Goal: Transaction & Acquisition: Purchase product/service

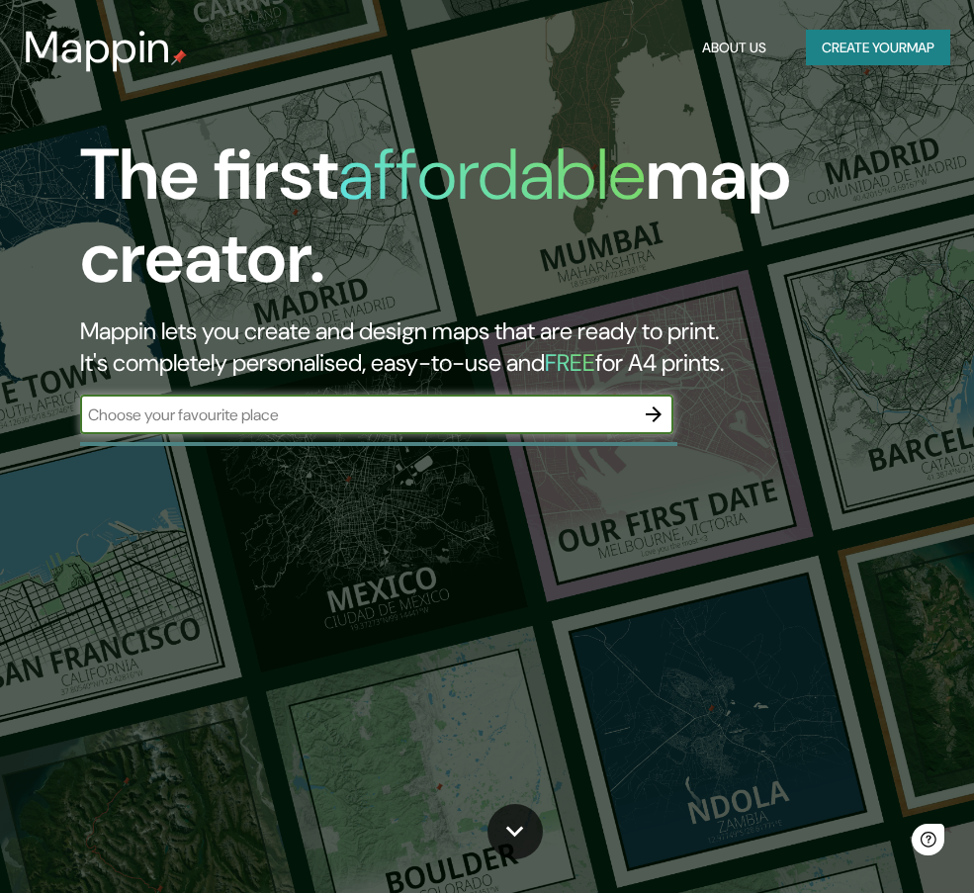
click at [371, 412] on input "text" at bounding box center [357, 414] width 554 height 23
type input "surco"
click at [651, 405] on icon "button" at bounding box center [654, 414] width 24 height 24
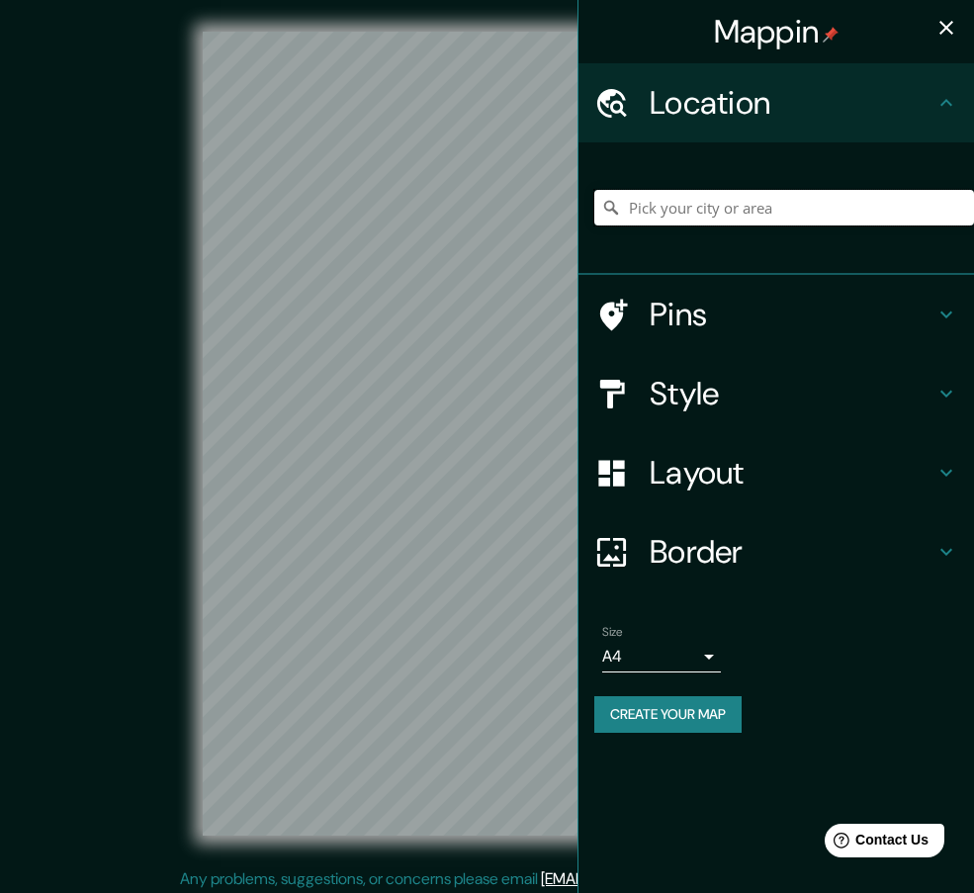
click at [726, 207] on input "Pick your city or area" at bounding box center [784, 208] width 380 height 36
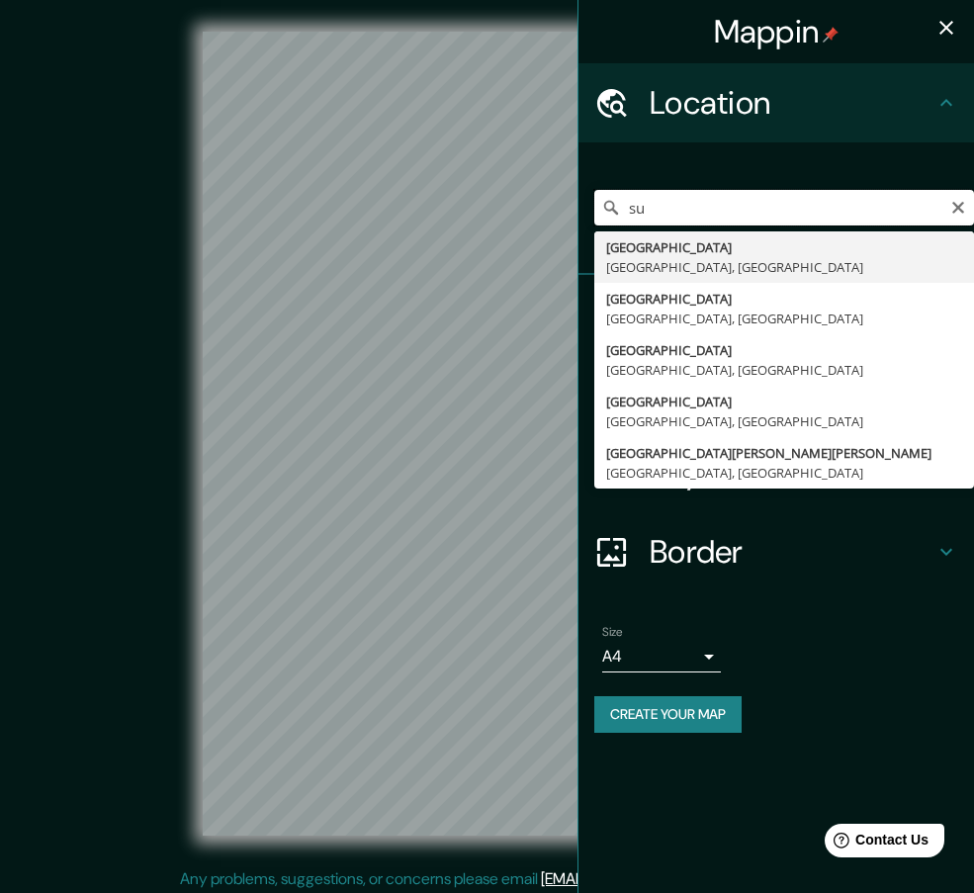
type input "s"
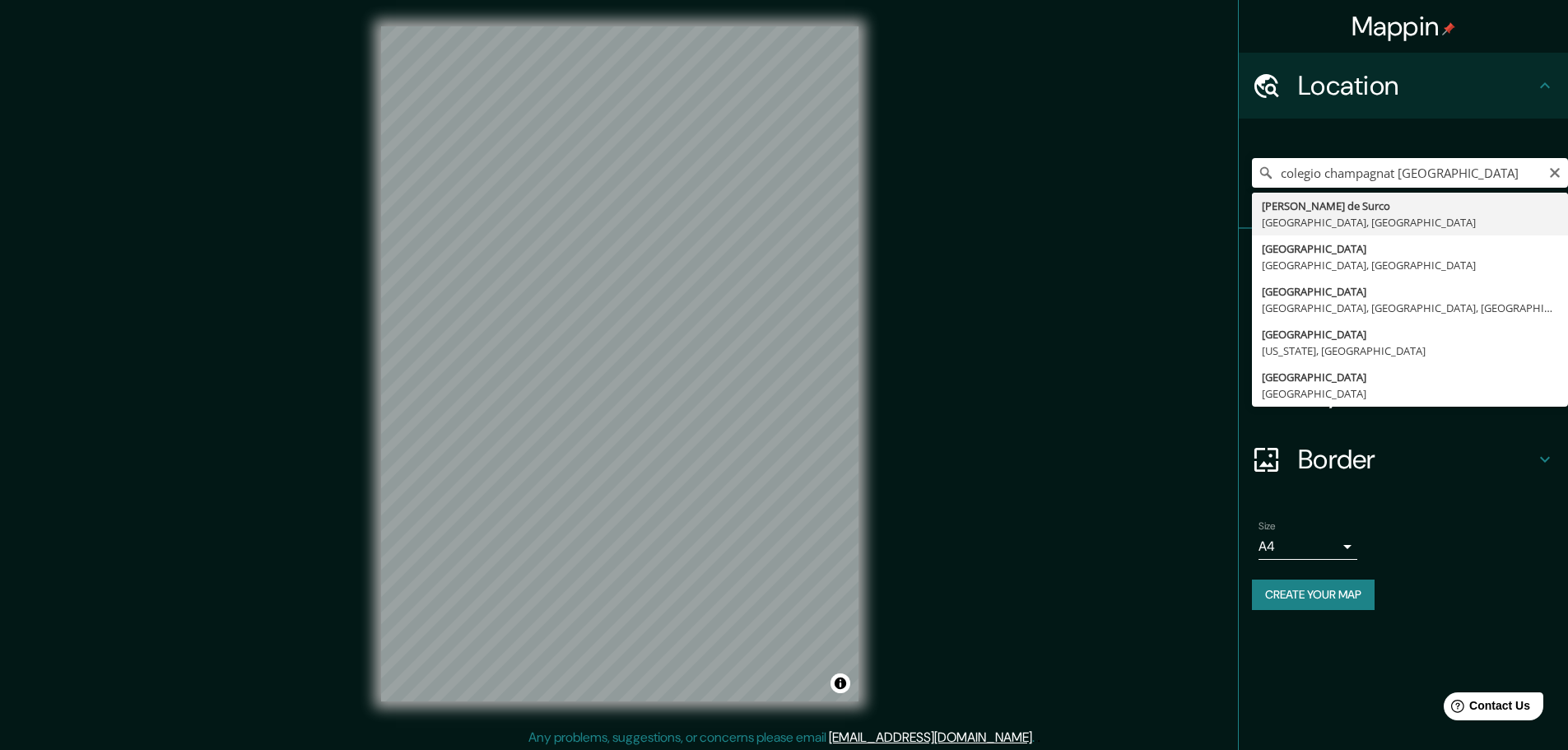
type input "[PERSON_NAME][GEOGRAPHIC_DATA], [GEOGRAPHIC_DATA], [GEOGRAPHIC_DATA]"
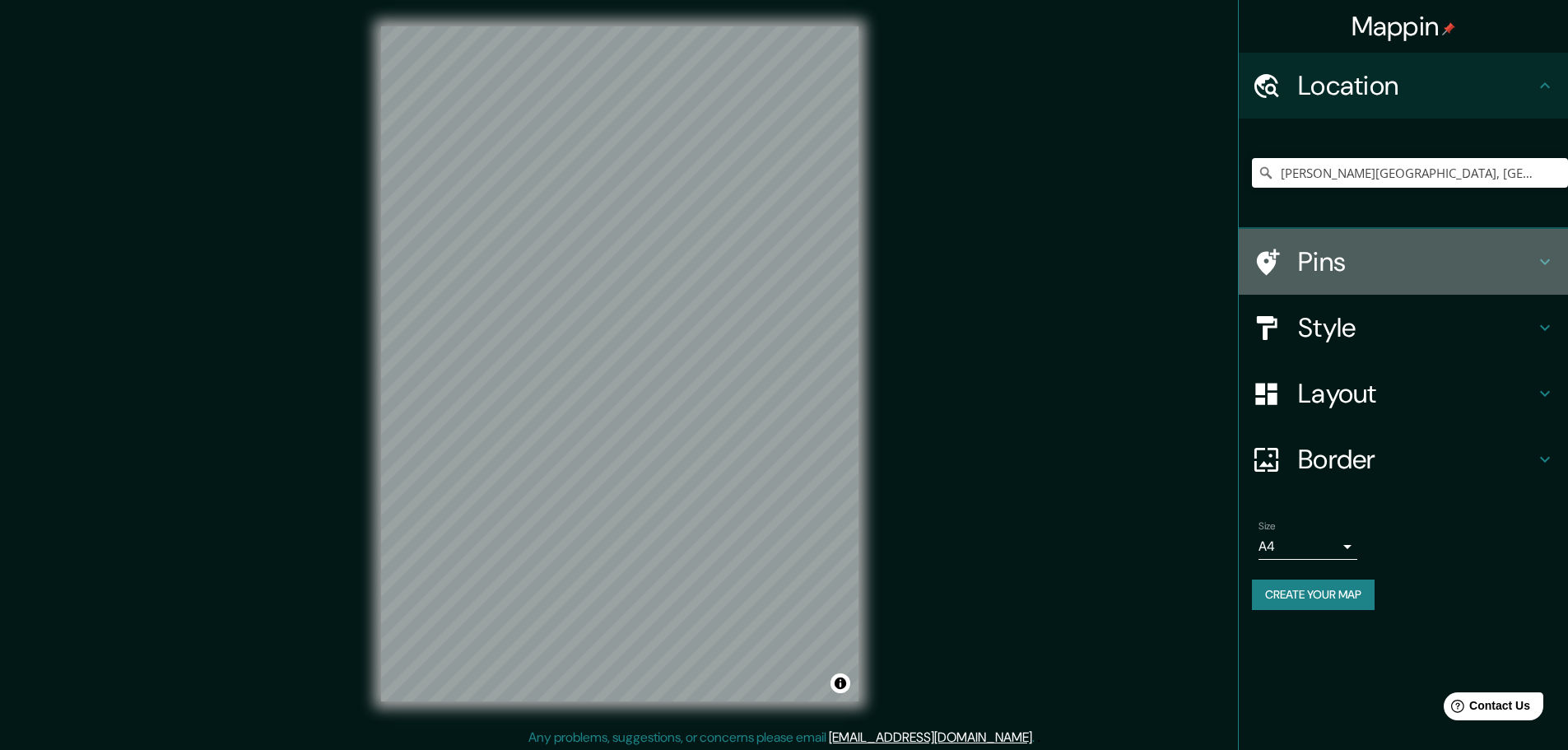
click at [823, 256] on h4 "Pins" at bounding box center [1416, 262] width 237 height 33
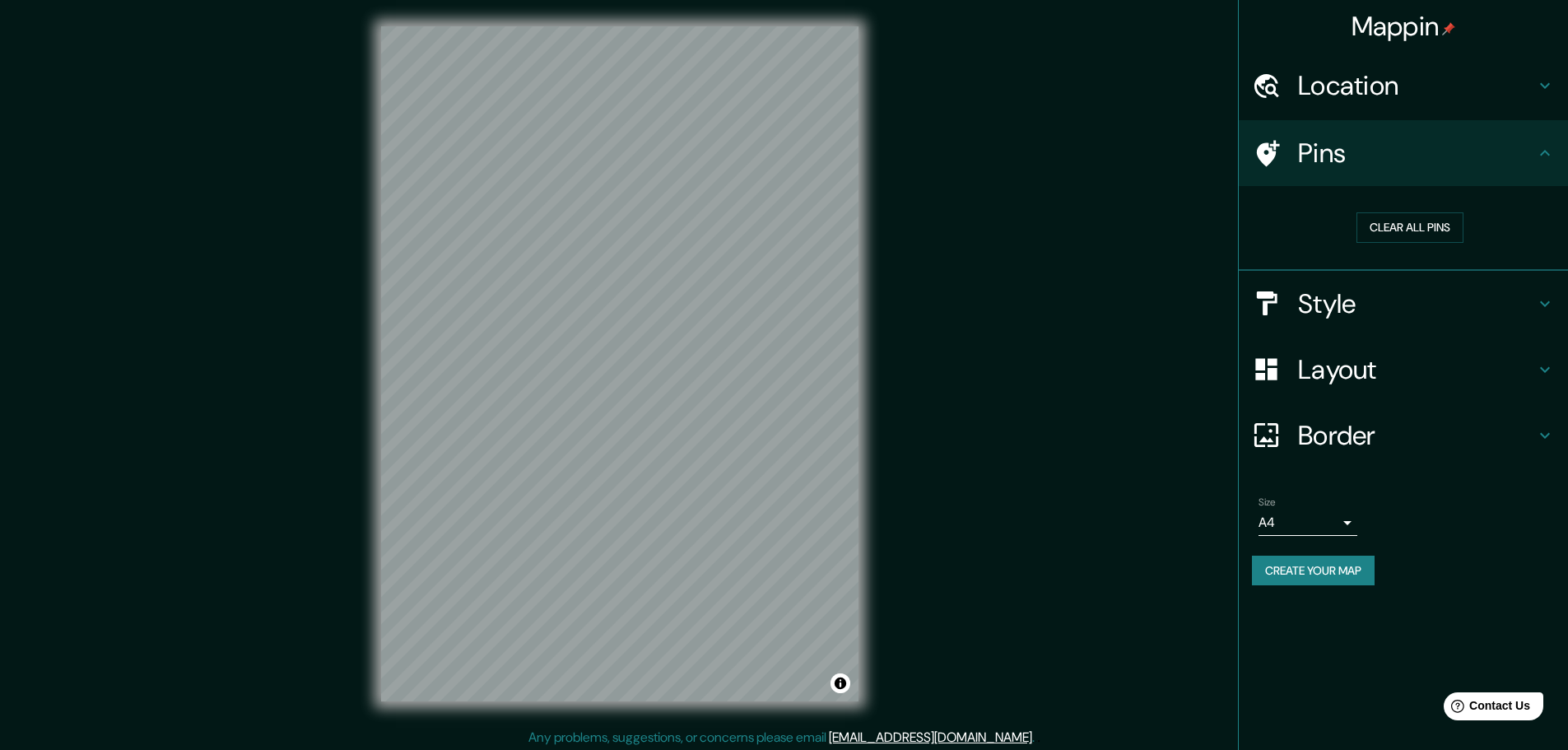
click at [823, 509] on body "Mappin Location [PERSON_NAME][GEOGRAPHIC_DATA], [GEOGRAPHIC_DATA], [GEOGRAPHIC_…" at bounding box center [784, 375] width 1568 height 750
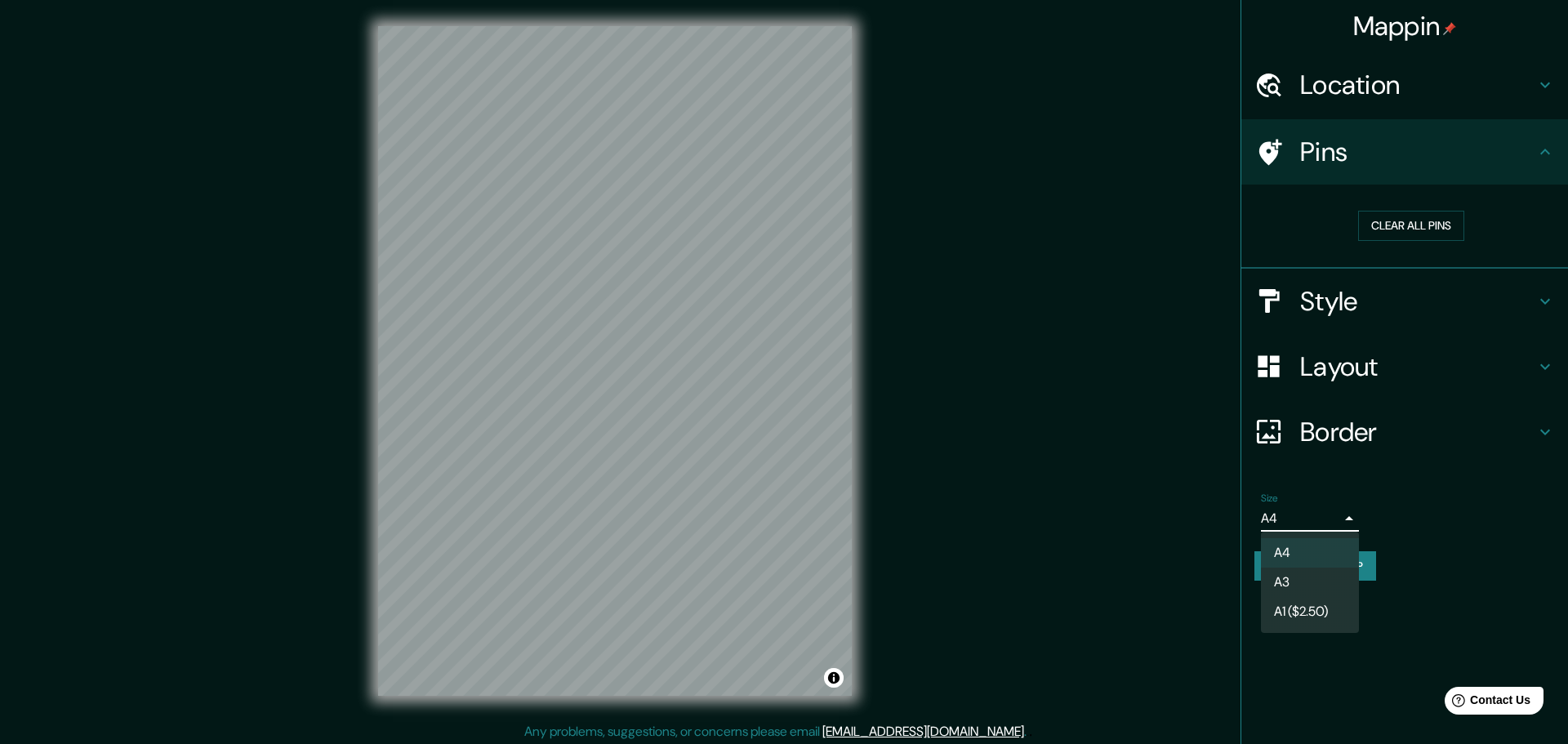
click at [816, 576] on li "A3" at bounding box center [1309, 582] width 98 height 30
type input "a4"
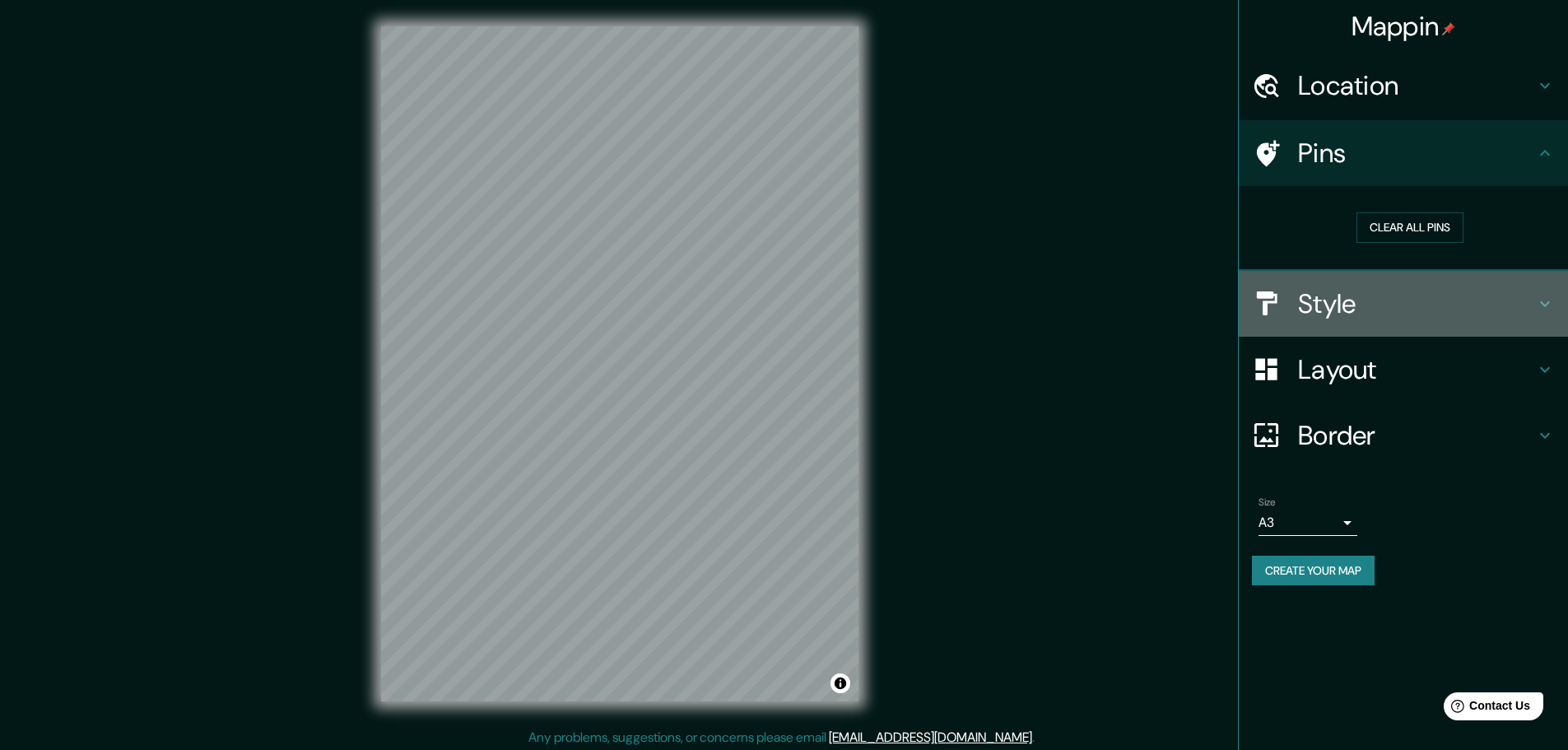
click at [823, 322] on div "Style" at bounding box center [1403, 303] width 329 height 66
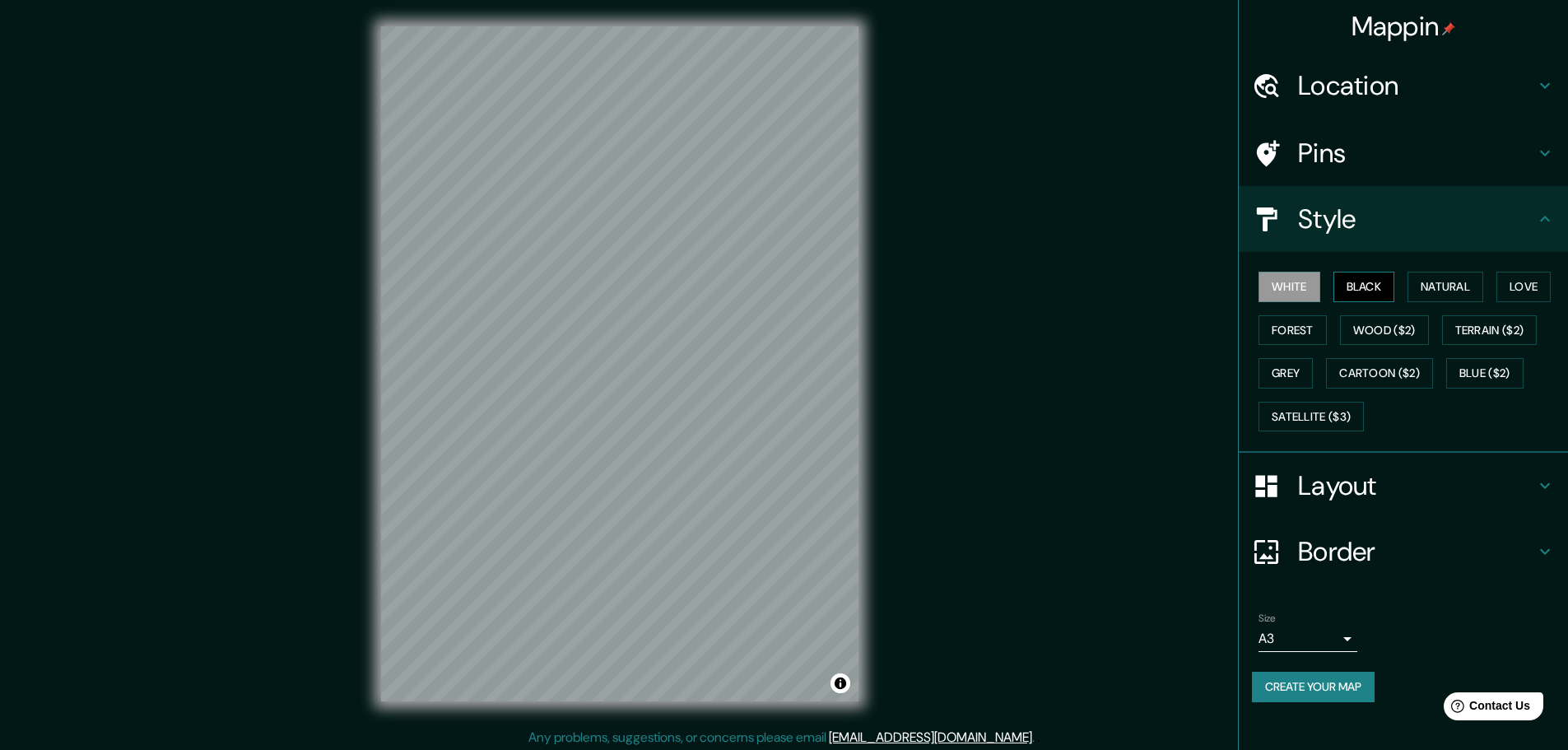
click at [823, 293] on button "Black" at bounding box center [1365, 286] width 62 height 31
click at [823, 287] on button "Natural" at bounding box center [1446, 286] width 76 height 31
click at [823, 337] on button "Forest" at bounding box center [1293, 330] width 68 height 31
click at [823, 329] on button "Wood ($2)" at bounding box center [1384, 330] width 89 height 31
click at [823, 342] on button "Forest" at bounding box center [1293, 330] width 68 height 31
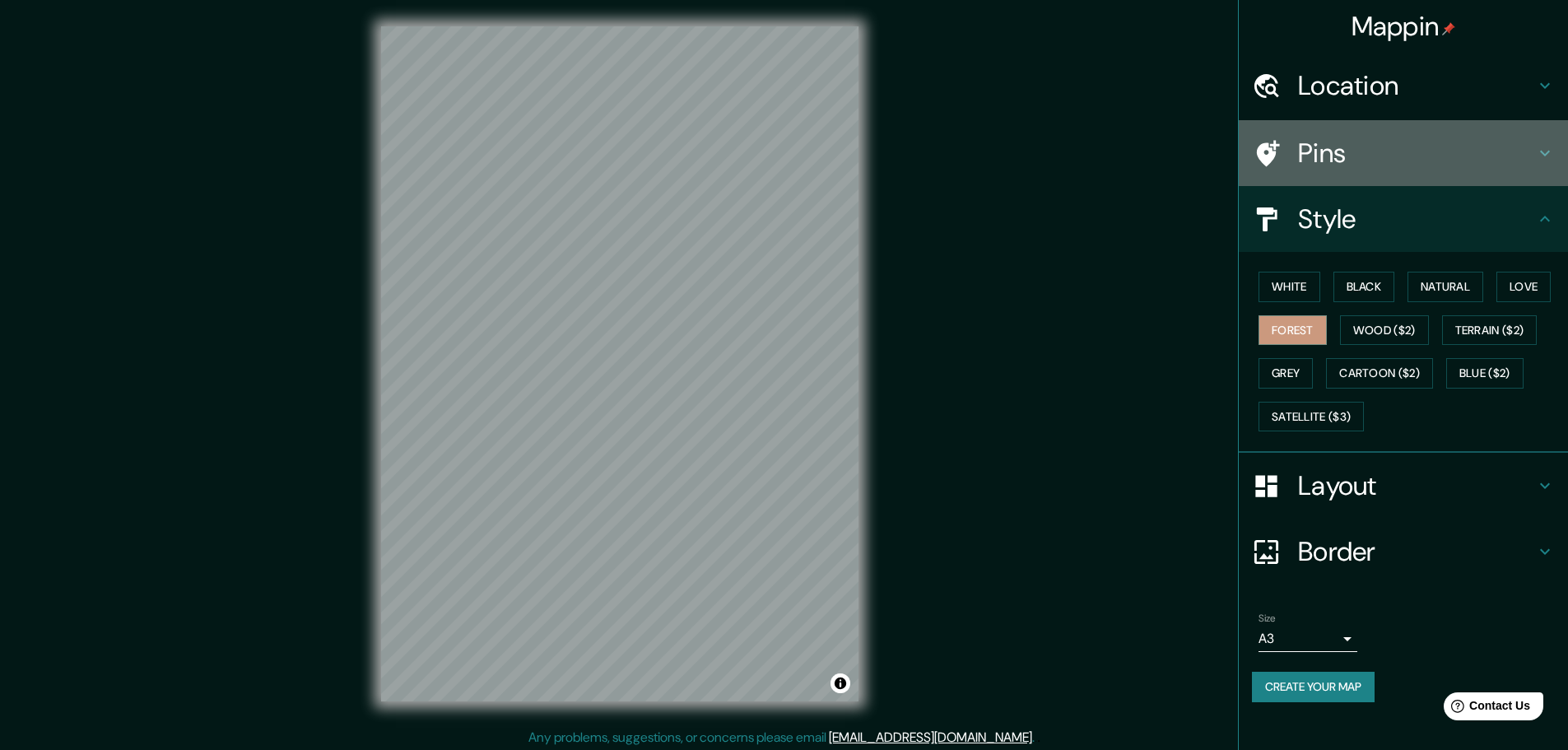
click at [823, 151] on h4 "Pins" at bounding box center [1416, 153] width 237 height 33
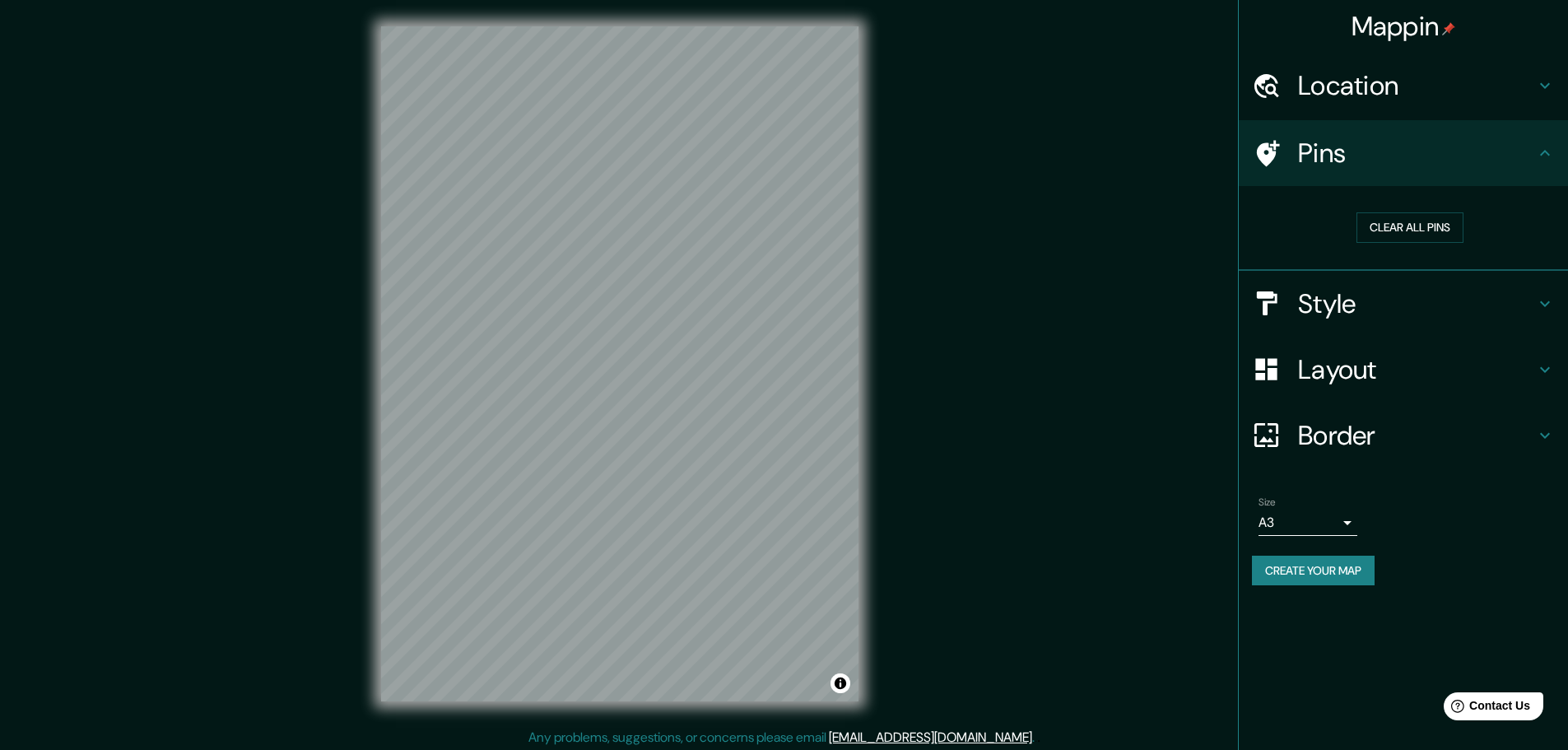
click at [823, 101] on h4 "Location" at bounding box center [1416, 86] width 237 height 33
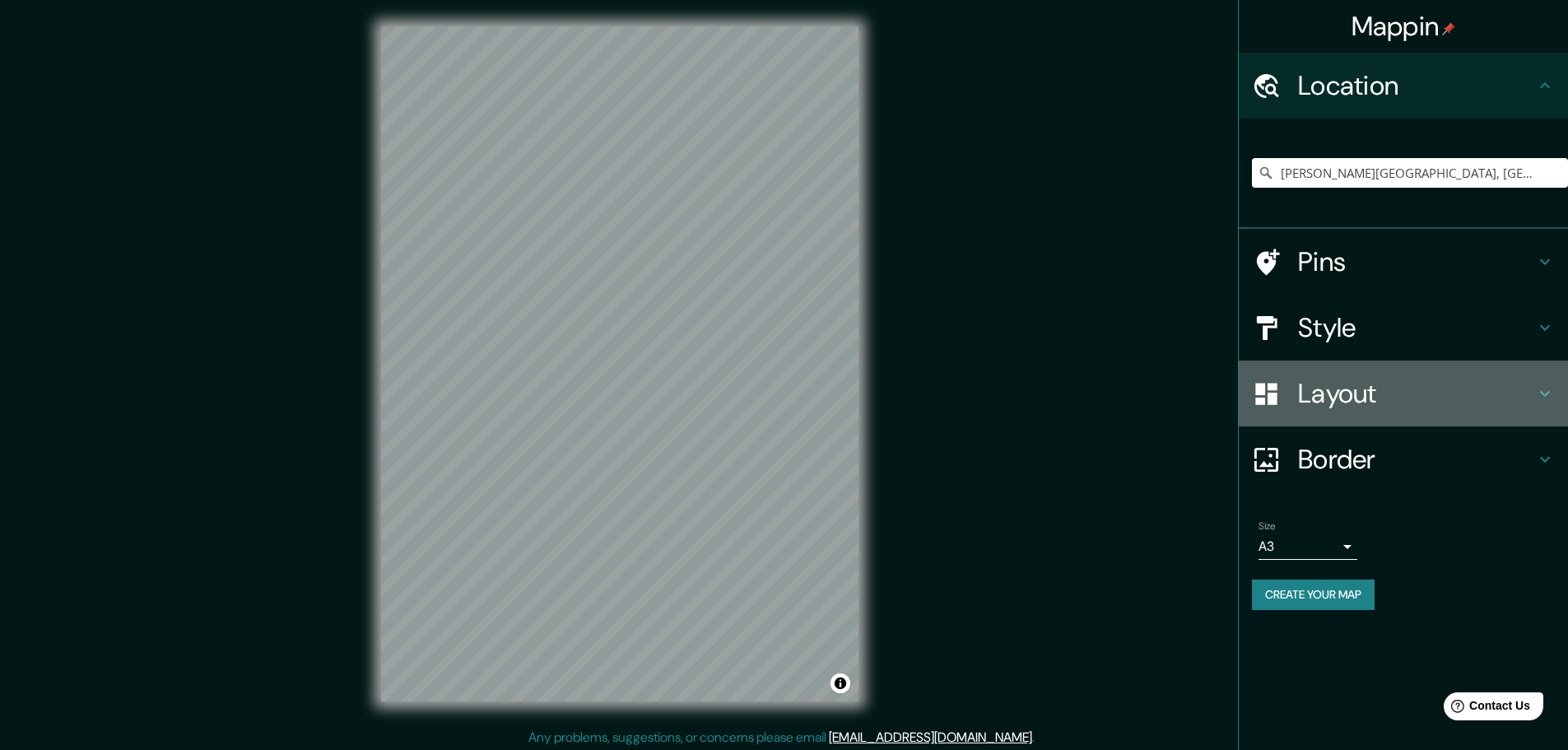
click at [823, 399] on h4 "Layout" at bounding box center [1416, 394] width 237 height 33
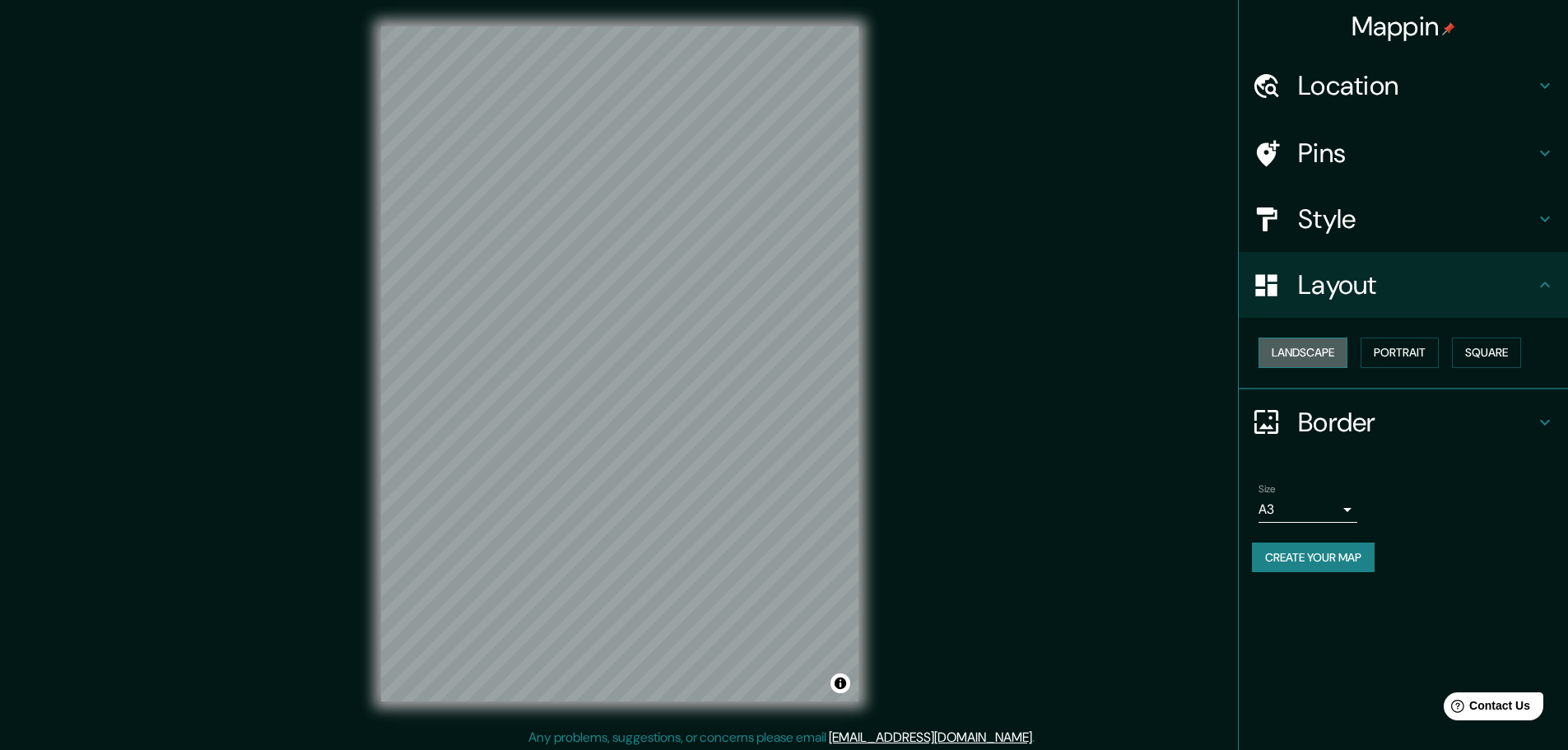
click at [823, 355] on button "Landscape" at bounding box center [1303, 352] width 89 height 31
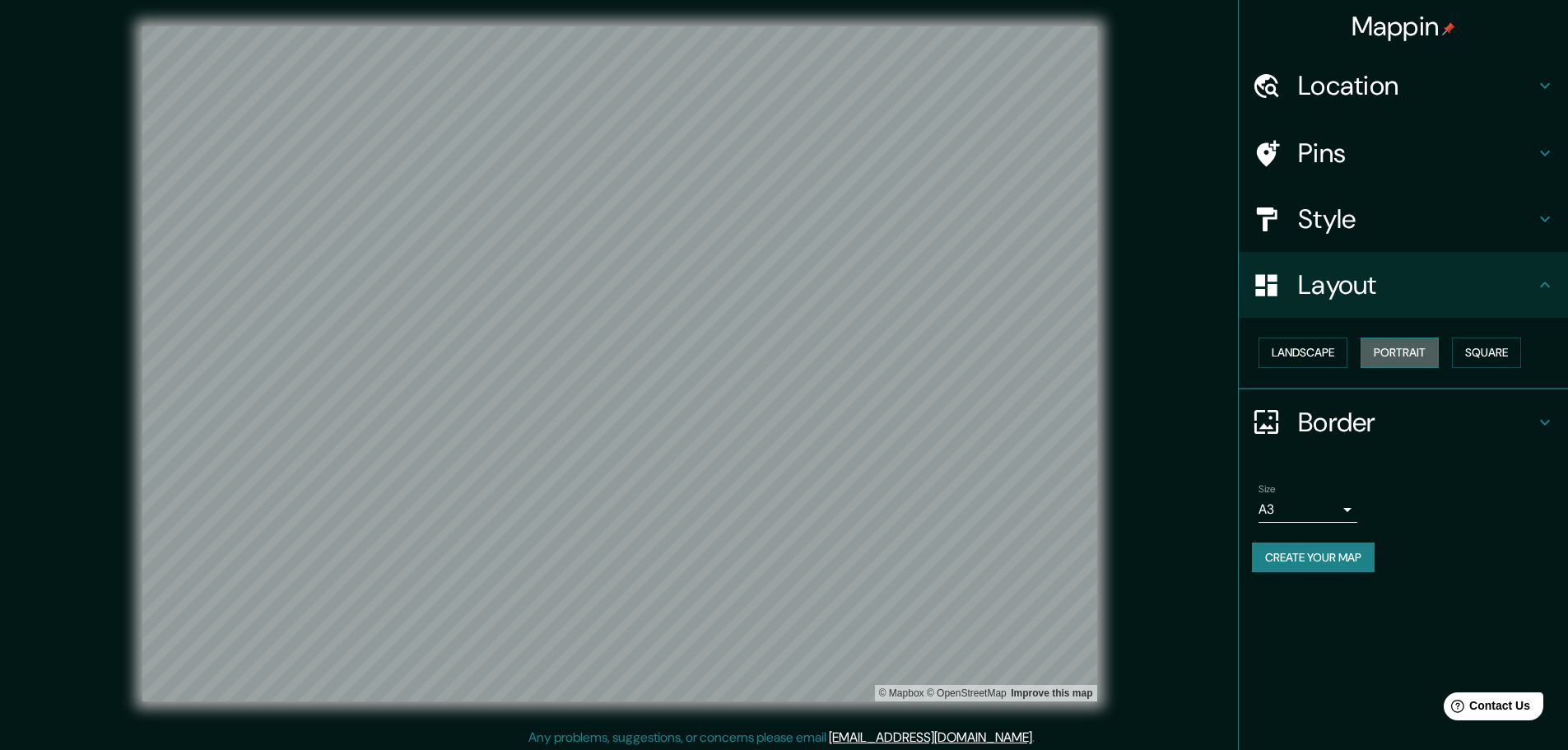
click at [823, 350] on button "Portrait" at bounding box center [1400, 352] width 78 height 31
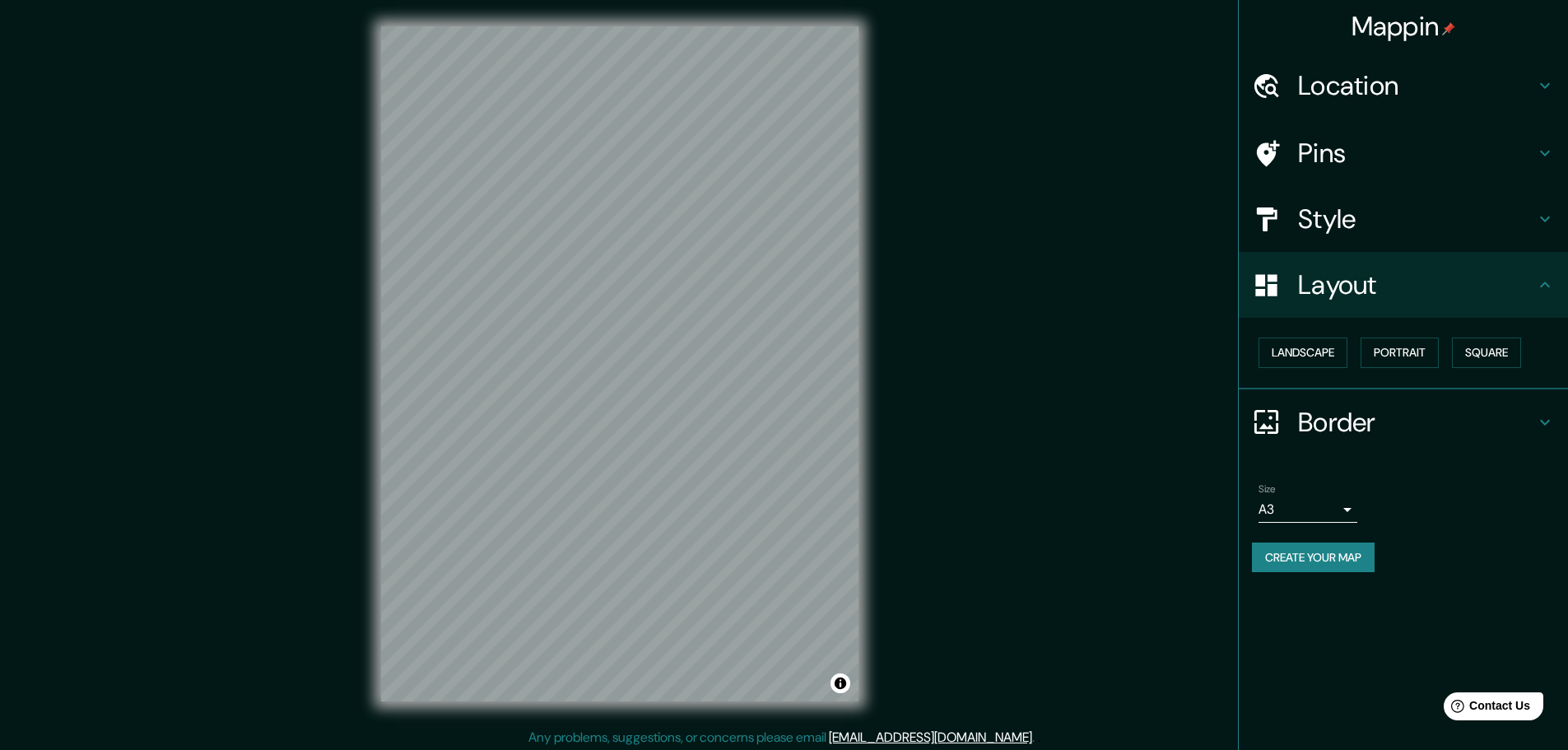
click at [823, 380] on div "© Mapbox © OpenStreetMap Improve this map" at bounding box center [619, 364] width 1411 height 675
click at [823, 349] on button "Landscape" at bounding box center [1303, 352] width 89 height 31
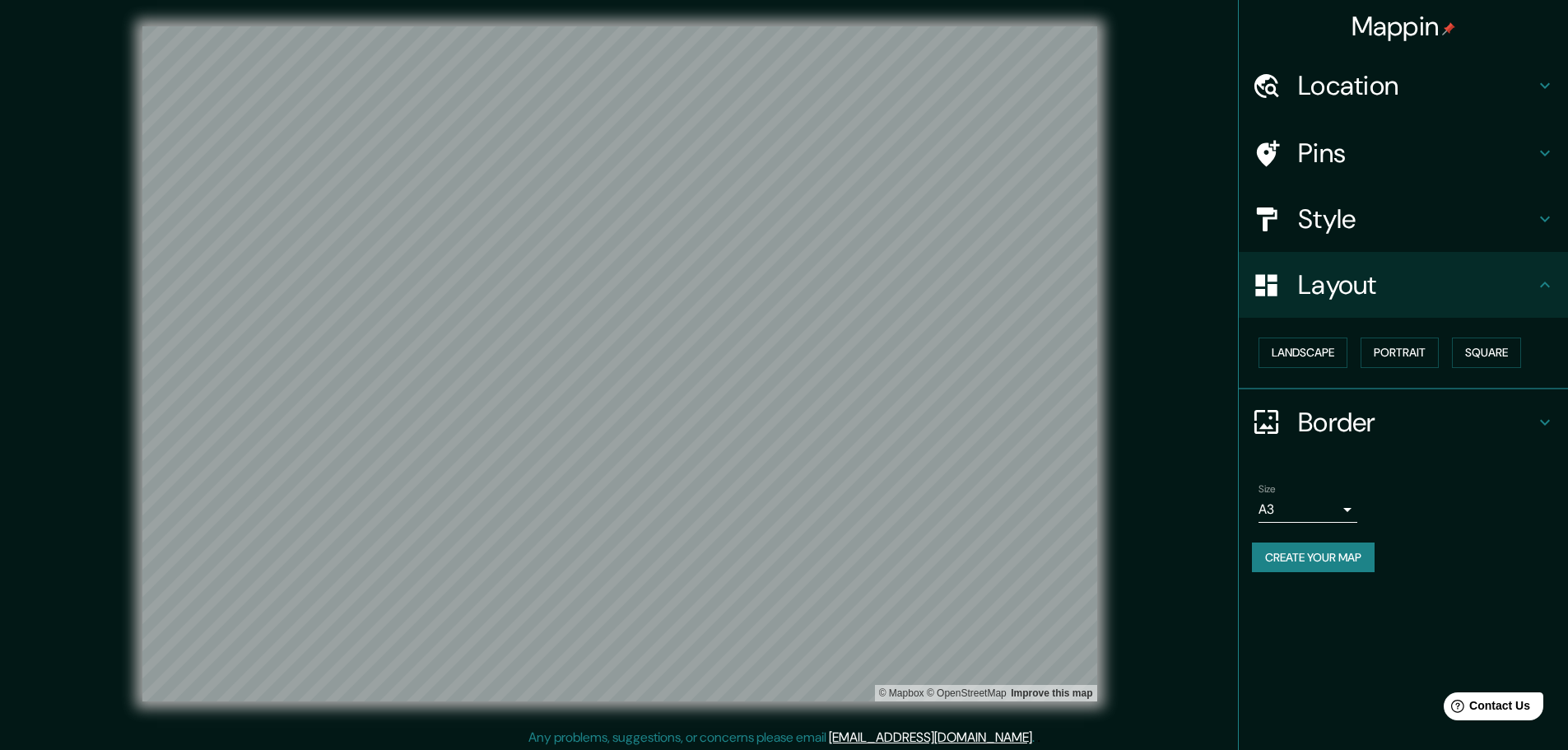
click at [823, 435] on h4 "Border" at bounding box center [1416, 422] width 237 height 33
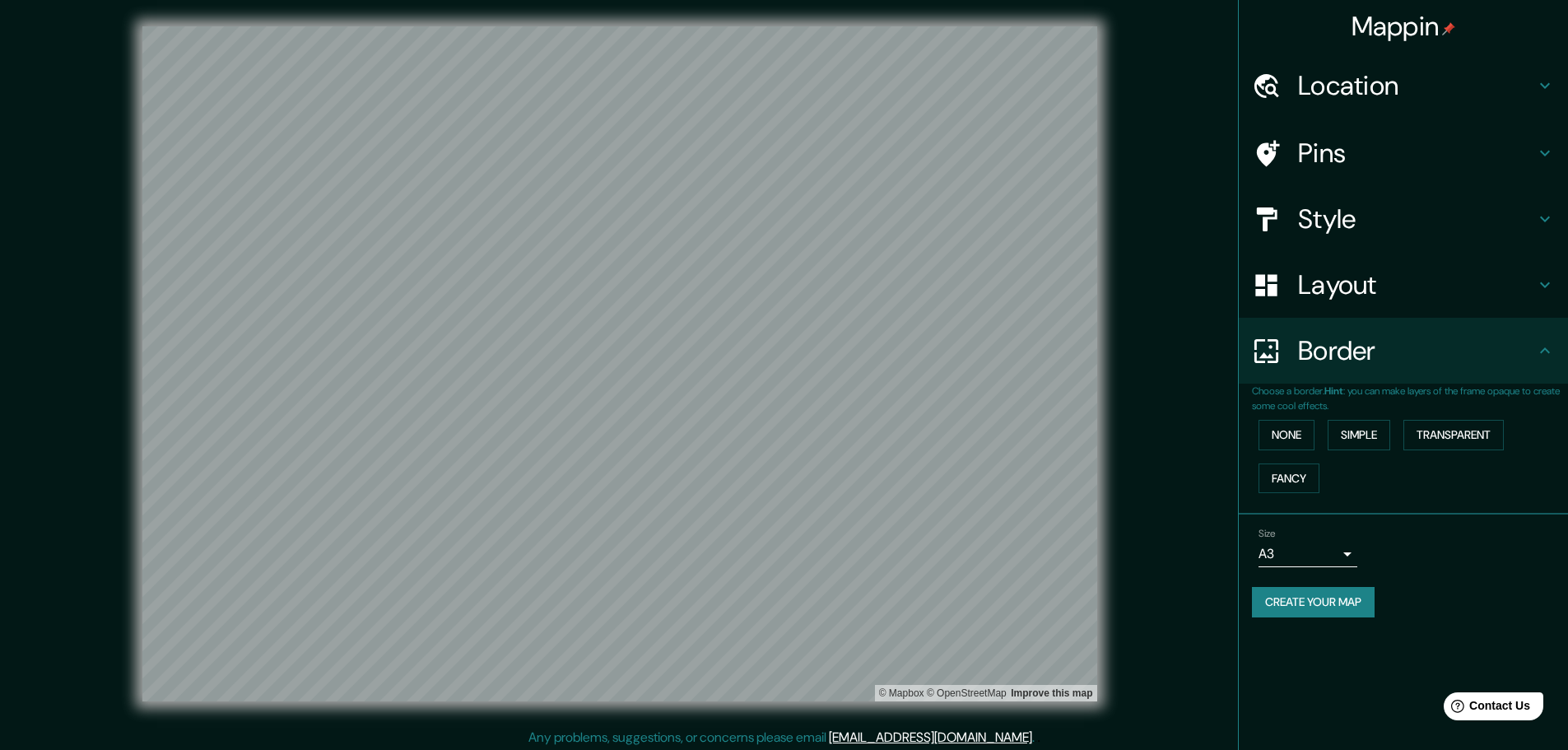
click at [823, 624] on div "Size A3 a4 Create your map" at bounding box center [1404, 575] width 303 height 109
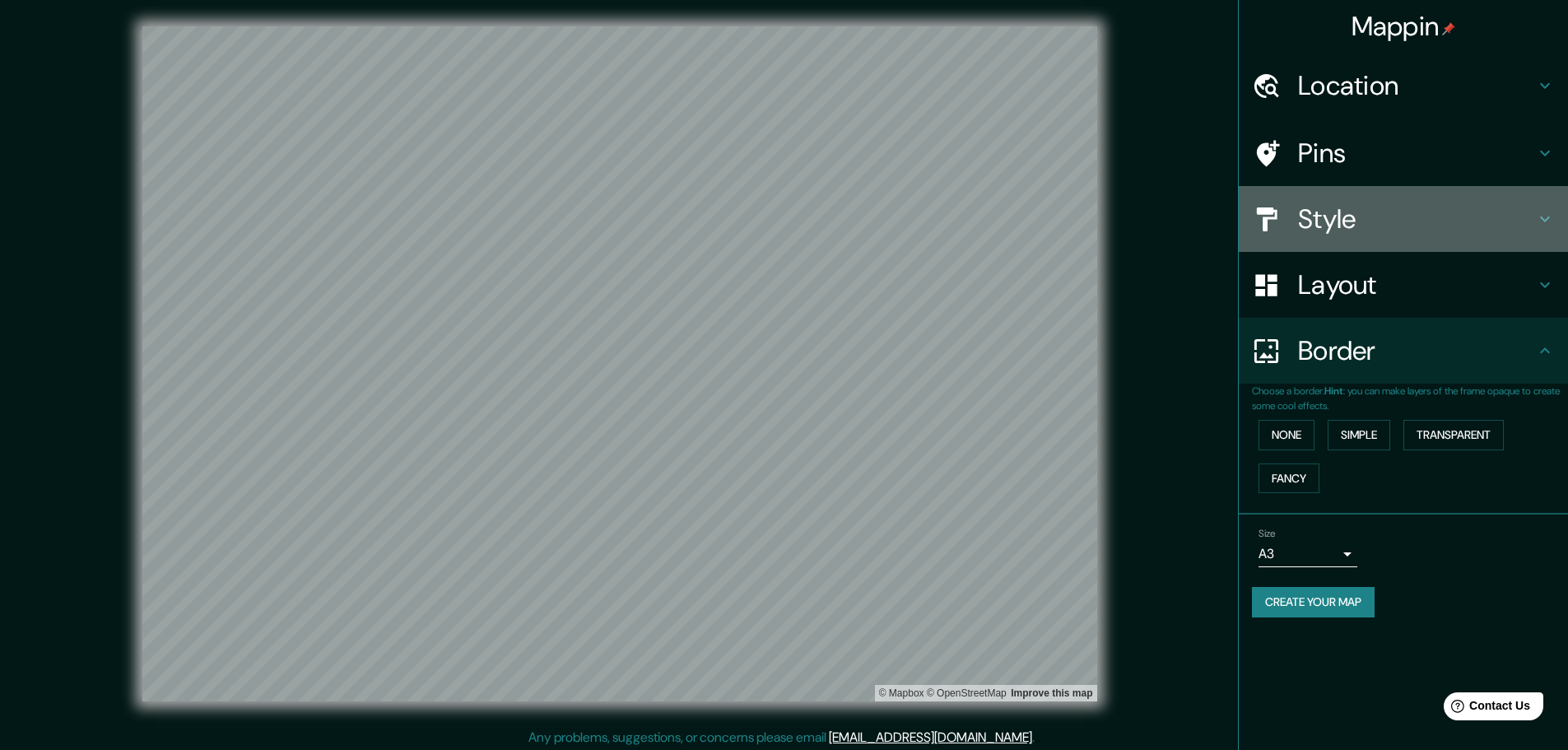
click at [823, 229] on h4 "Style" at bounding box center [1416, 219] width 237 height 33
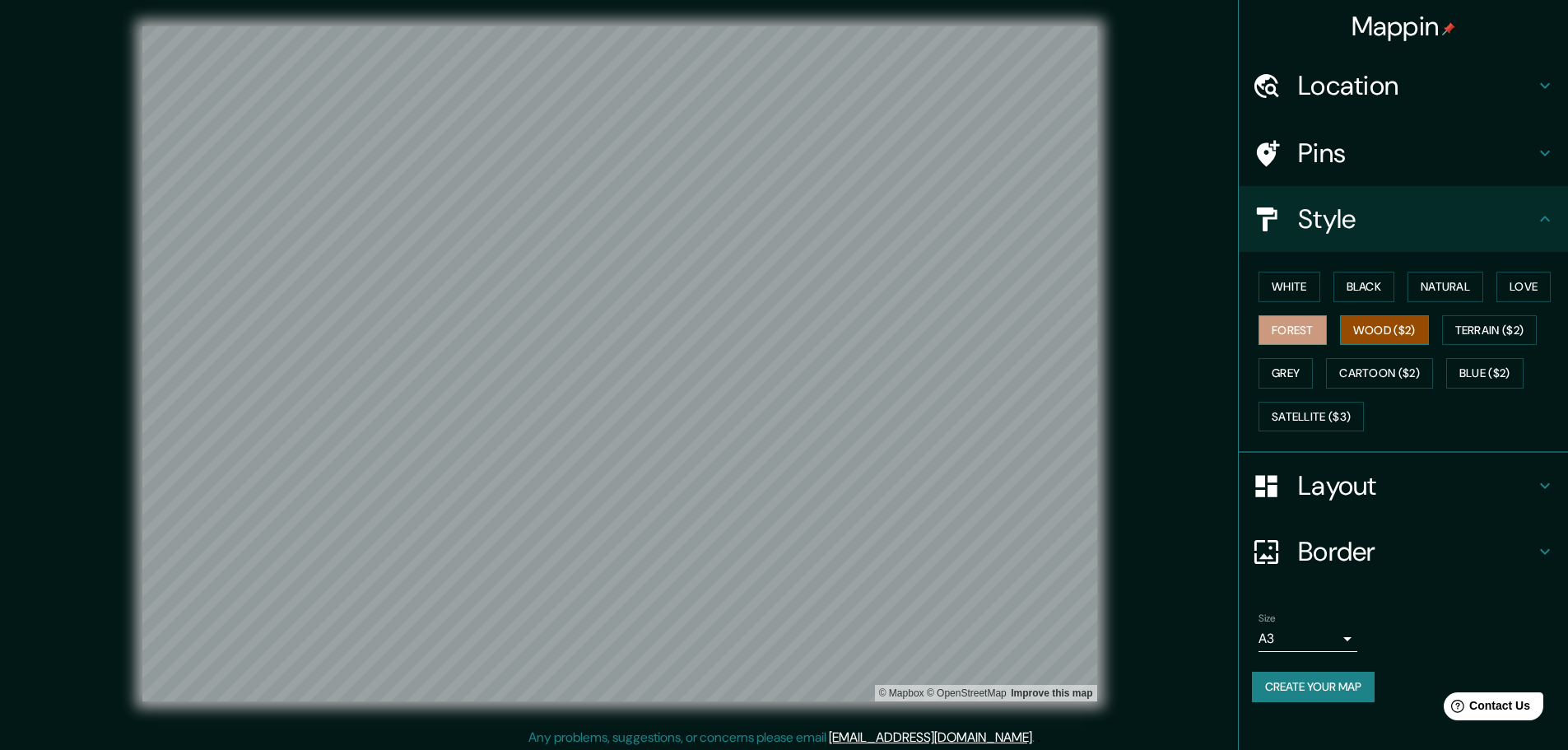
click at [823, 325] on button "Wood ($2)" at bounding box center [1384, 330] width 89 height 31
click at [823, 327] on button "Terrain ($2)" at bounding box center [1490, 330] width 96 height 31
click at [823, 357] on div "White Black Natural Love Forest Wood ($2) Terrain ($2) Grey Cartoon ($2) Blue (…" at bounding box center [1411, 351] width 316 height 173
click at [823, 88] on h4 "Location" at bounding box center [1416, 86] width 237 height 33
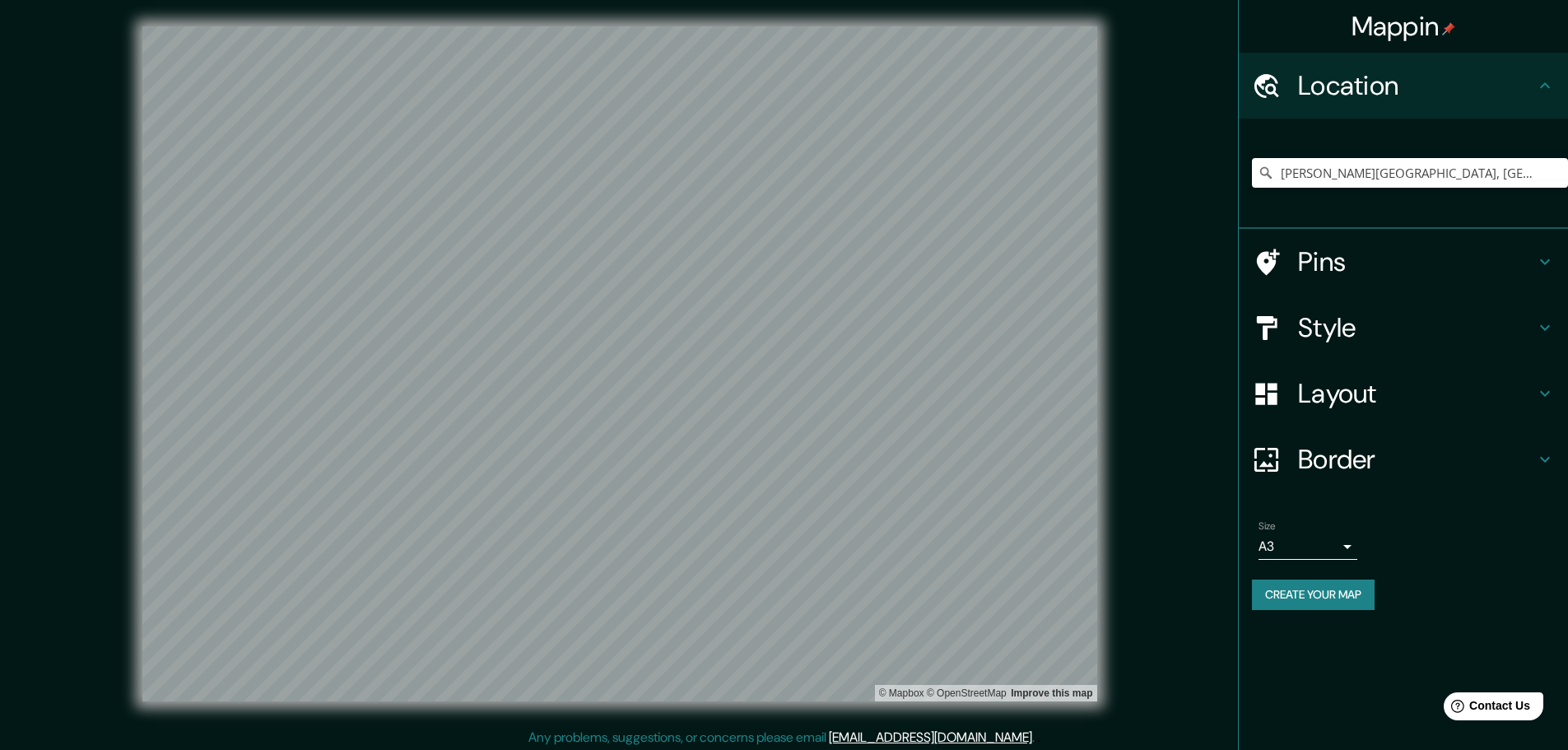
click at [823, 88] on h4 "Location" at bounding box center [1416, 86] width 237 height 33
